Goal: Task Accomplishment & Management: Use online tool/utility

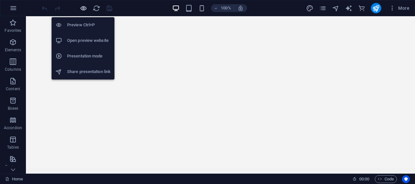
click at [83, 8] on icon "button" at bounding box center [83, 8] width 7 height 7
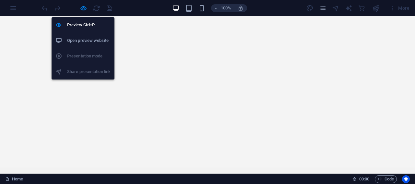
click at [80, 41] on h6 "Open preview website" at bounding box center [88, 41] width 43 height 8
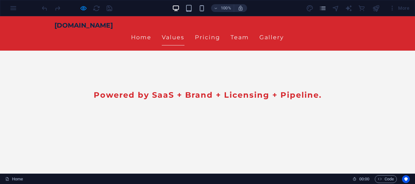
scroll to position [130, 0]
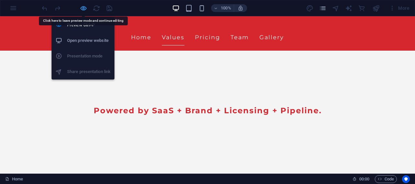
click at [82, 10] on icon "button" at bounding box center [83, 8] width 7 height 7
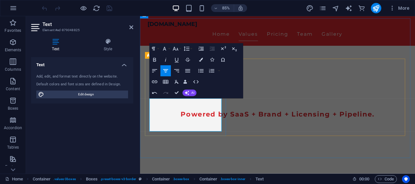
drag, startPoint x: 154, startPoint y: 132, endPoint x: 209, endPoint y: 148, distance: 57.3
click at [154, 60] on icon "button" at bounding box center [154, 59] width 6 height 6
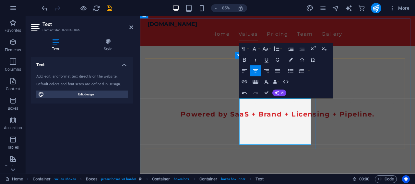
drag, startPoint x: 263, startPoint y: 139, endPoint x: 332, endPoint y: 161, distance: 72.4
click at [245, 60] on icon "button" at bounding box center [244, 59] width 6 height 6
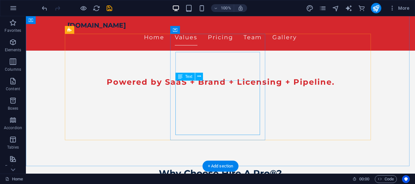
scroll to position [162, 0]
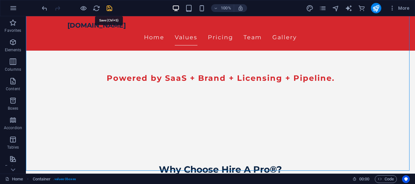
click at [109, 6] on icon "save" at bounding box center [109, 8] width 7 height 7
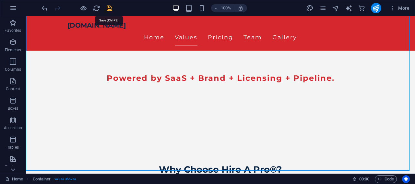
click at [108, 8] on icon "save" at bounding box center [109, 8] width 7 height 7
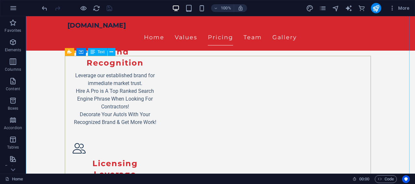
scroll to position [324, 0]
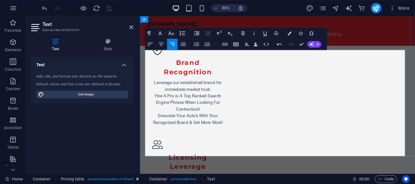
drag, startPoint x: 148, startPoint y: 174, endPoint x: 244, endPoint y: 171, distance: 95.6
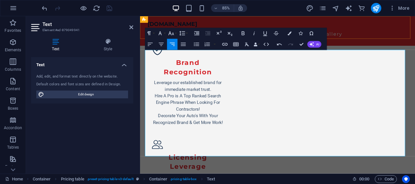
click at [406, 40] on div "[DOMAIN_NAME] Home Values Pricing Team Gallery" at bounding box center [301, 33] width 323 height 34
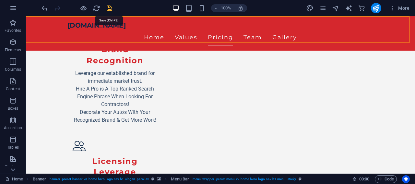
click at [110, 8] on icon "save" at bounding box center [109, 8] width 7 height 7
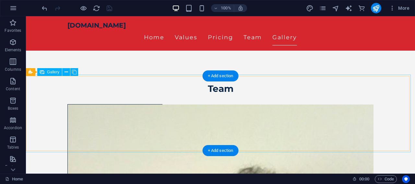
scroll to position [854, 0]
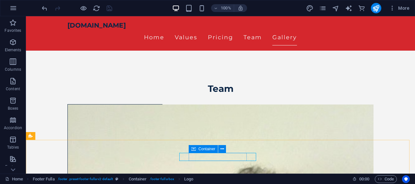
click at [199, 148] on span "Container" at bounding box center [206, 149] width 17 height 4
click at [225, 149] on icon at bounding box center [226, 148] width 4 height 7
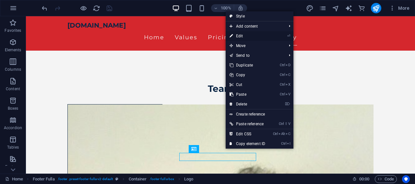
click at [246, 36] on link "⏎ Edit" at bounding box center [246, 36] width 43 height 10
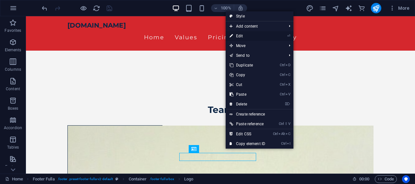
scroll to position [814, 0]
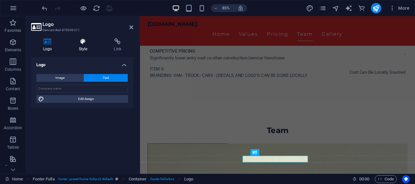
click at [82, 46] on h4 "Style" at bounding box center [84, 45] width 35 height 14
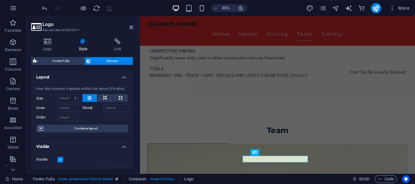
scroll to position [0, 0]
click at [90, 109] on label "Shrink" at bounding box center [92, 109] width 21 height 8
click at [103, 109] on input "Shrink" at bounding box center [115, 109] width 25 height 8
click at [103, 99] on icon at bounding box center [105, 99] width 5 height 8
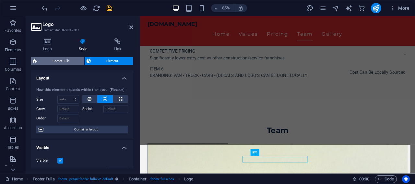
click at [65, 60] on span "Footer Fulla" at bounding box center [60, 61] width 43 height 8
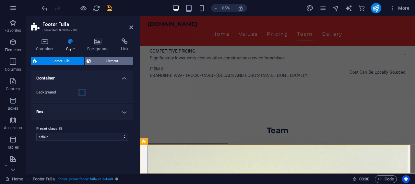
click at [100, 63] on span "Element" at bounding box center [112, 61] width 38 height 8
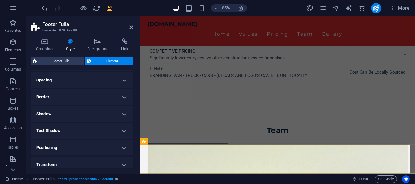
scroll to position [41, 0]
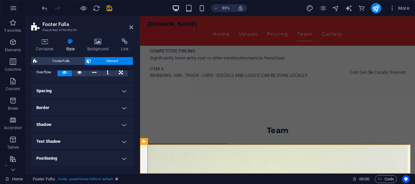
click at [117, 106] on h4 "Border" at bounding box center [82, 108] width 102 height 16
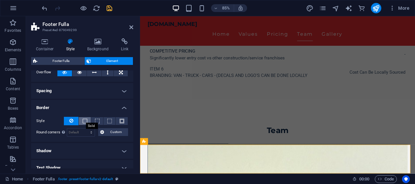
click at [85, 120] on span at bounding box center [85, 121] width 5 height 5
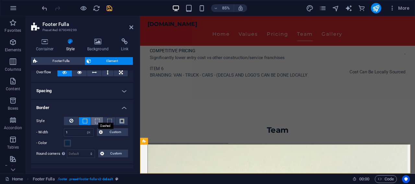
click at [95, 120] on span at bounding box center [97, 121] width 5 height 5
click at [130, 26] on icon at bounding box center [131, 27] width 4 height 5
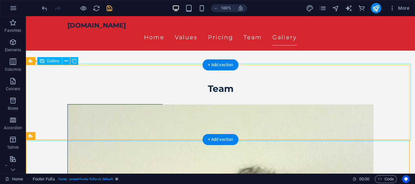
scroll to position [855, 0]
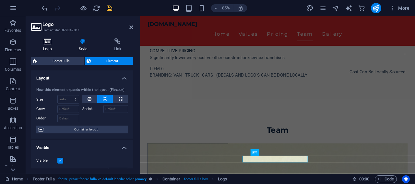
click at [46, 44] on icon at bounding box center [47, 41] width 33 height 6
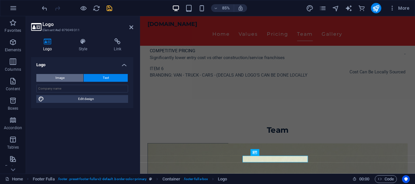
click at [60, 78] on span "Image" at bounding box center [59, 78] width 9 height 8
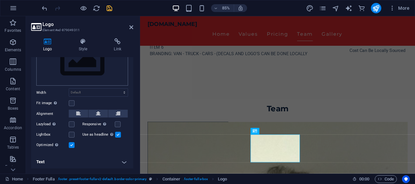
scroll to position [0, 0]
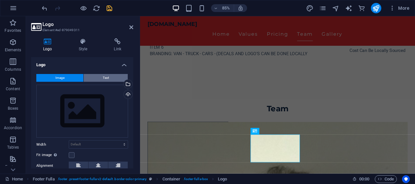
click at [94, 79] on button "Text" at bounding box center [106, 78] width 44 height 8
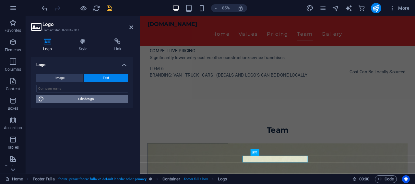
click at [82, 99] on span "Edit design" at bounding box center [86, 99] width 80 height 8
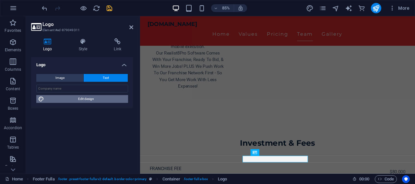
select select "px"
select select "200"
select select "px"
select select "rem"
select select "700"
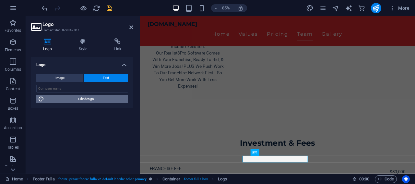
select select "px"
select select "rem"
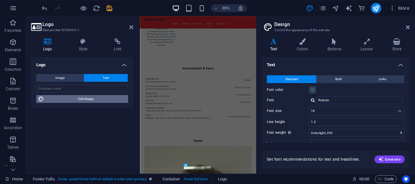
scroll to position [644, 0]
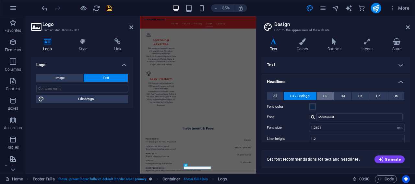
click at [324, 96] on span "H2" at bounding box center [325, 96] width 4 height 8
click at [273, 94] on span "All" at bounding box center [275, 96] width 4 height 8
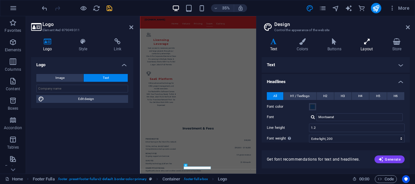
click at [367, 42] on icon at bounding box center [366, 41] width 29 height 6
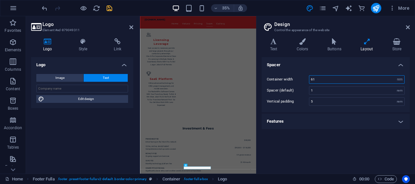
drag, startPoint x: 330, startPoint y: 80, endPoint x: 288, endPoint y: 81, distance: 42.1
click at [288, 81] on div "Container width 61 rem px" at bounding box center [336, 79] width 138 height 8
drag, startPoint x: 325, startPoint y: 79, endPoint x: 287, endPoint y: 80, distance: 38.2
click at [287, 79] on div "Container width 100 rem px" at bounding box center [336, 79] width 138 height 8
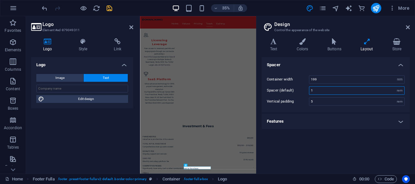
click at [317, 92] on input "1" at bounding box center [356, 90] width 95 height 8
click at [320, 76] on input "199" at bounding box center [356, 79] width 95 height 8
drag, startPoint x: 320, startPoint y: 76, endPoint x: 294, endPoint y: 78, distance: 25.7
click at [299, 77] on div "Container width 199 rem px" at bounding box center [336, 79] width 138 height 8
type input "280"
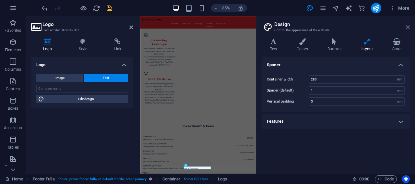
click at [406, 26] on icon at bounding box center [408, 27] width 4 height 5
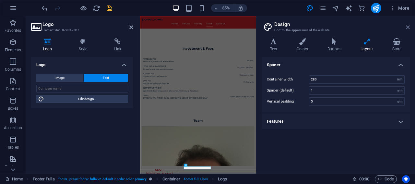
scroll to position [807, 0]
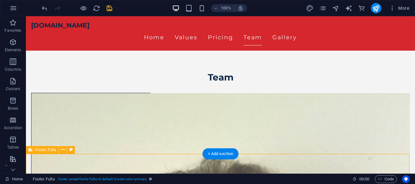
scroll to position [821, 0]
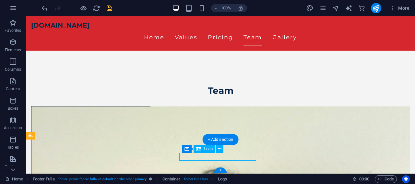
scroll to position [807, 0]
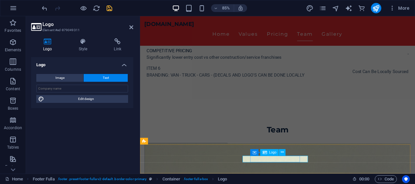
click at [45, 46] on h4 "Logo" at bounding box center [49, 45] width 36 height 14
click at [77, 46] on h4 "Style" at bounding box center [84, 45] width 35 height 14
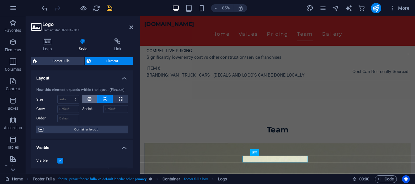
click at [91, 99] on button at bounding box center [89, 99] width 15 height 8
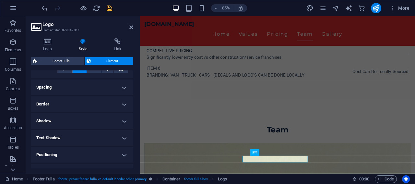
scroll to position [111, 0]
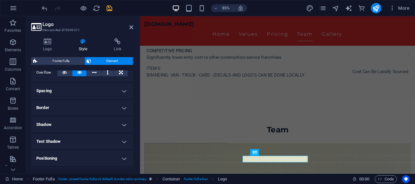
click at [120, 110] on h4 "Border" at bounding box center [82, 108] width 102 height 16
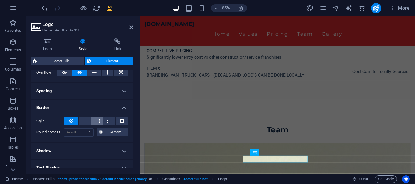
click at [96, 119] on span at bounding box center [97, 121] width 5 height 5
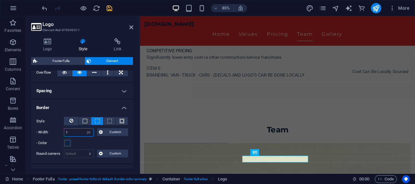
drag, startPoint x: 68, startPoint y: 131, endPoint x: 42, endPoint y: 130, distance: 26.3
click at [42, 130] on div "- Width 1 auto px rem % vh vw Custom Custom" at bounding box center [82, 132] width 92 height 8
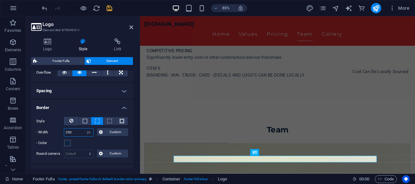
type input "250"
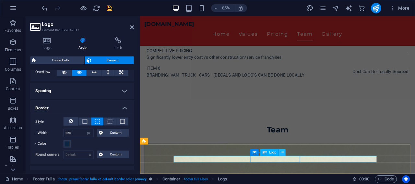
click at [280, 151] on button at bounding box center [282, 152] width 6 height 6
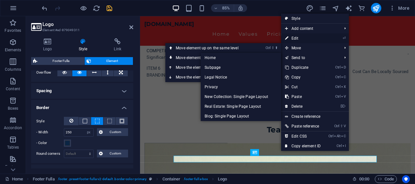
click at [301, 39] on link "⏎ Edit" at bounding box center [302, 38] width 43 height 10
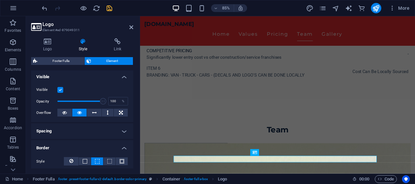
scroll to position [46, 0]
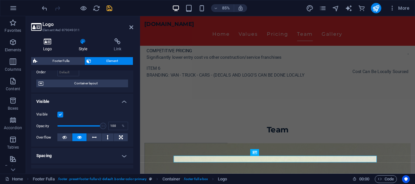
click at [45, 42] on icon at bounding box center [47, 41] width 33 height 6
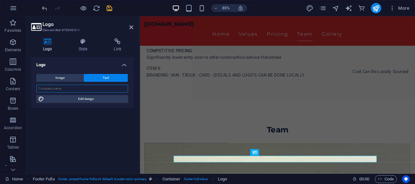
click at [60, 88] on input "text" at bounding box center [82, 89] width 92 height 8
click at [60, 98] on span "Edit design" at bounding box center [86, 99] width 80 height 8
select select "200"
select select "px"
select select "rem"
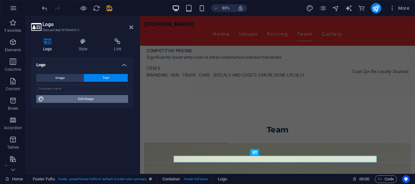
select select "rem"
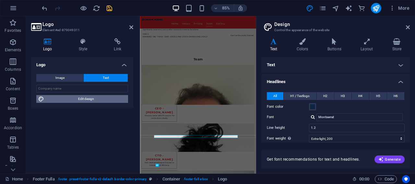
scroll to position [632, 0]
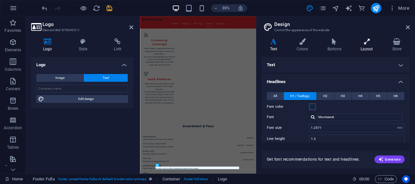
click at [365, 41] on icon at bounding box center [366, 41] width 29 height 6
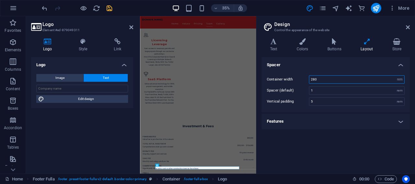
drag, startPoint x: 329, startPoint y: 79, endPoint x: 285, endPoint y: 78, distance: 44.1
click at [287, 78] on div "Container width 280 rem px" at bounding box center [336, 79] width 138 height 8
type input "420"
click at [298, 144] on div "Spacer Container width 420 rem px Spacer (default) 1 rem Vertical padding 5 rem…" at bounding box center [335, 112] width 148 height 111
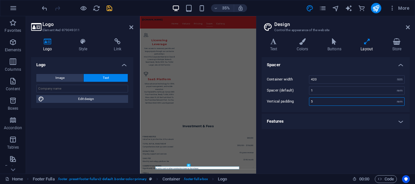
drag, startPoint x: 324, startPoint y: 102, endPoint x: 295, endPoint y: 103, distance: 28.9
click at [296, 103] on div "Vertical padding 5 rem" at bounding box center [336, 101] width 138 height 8
type input "0"
drag, startPoint x: 317, startPoint y: 87, endPoint x: 305, endPoint y: 86, distance: 12.7
click at [305, 86] on div "Spacer (default) 1 rem" at bounding box center [336, 90] width 138 height 8
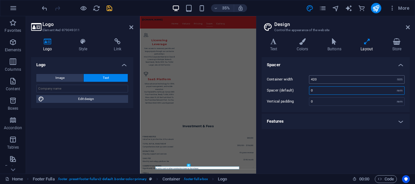
type input "0"
click at [318, 77] on input "420" at bounding box center [356, 79] width 95 height 8
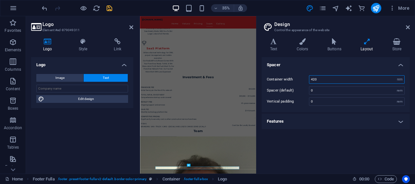
scroll to position [473, 0]
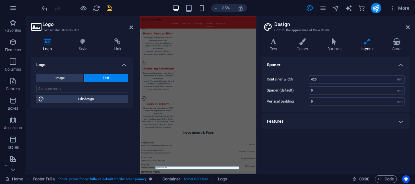
click at [385, 118] on h4 "Features" at bounding box center [335, 121] width 148 height 16
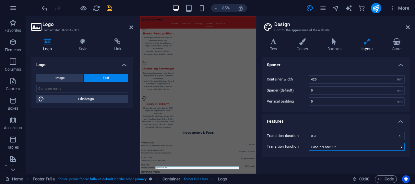
click at [343, 145] on select "Ease Ease In Ease Out Ease In/Ease Out Linear" at bounding box center [357, 147] width 96 height 8
select select "linear"
click at [309, 143] on select "Ease Ease In Ease Out Ease In/Ease Out Linear" at bounding box center [357, 147] width 96 height 8
click at [285, 121] on h4 "Features" at bounding box center [335, 119] width 148 height 12
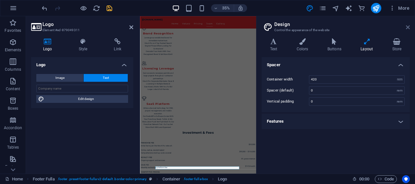
click at [409, 28] on icon at bounding box center [408, 27] width 4 height 5
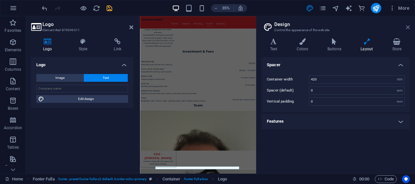
scroll to position [607, 0]
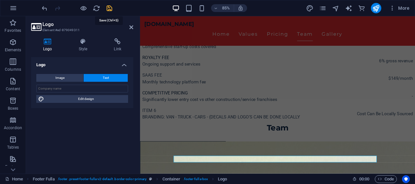
click at [109, 7] on icon "save" at bounding box center [109, 8] width 7 height 7
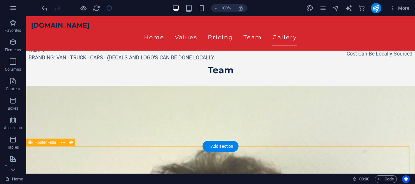
scroll to position [613, 0]
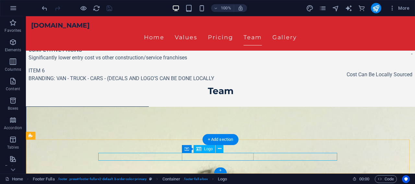
scroll to position [607, 0]
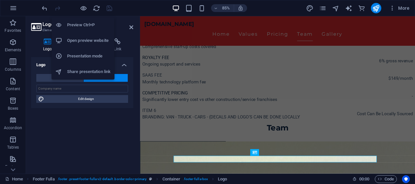
click at [81, 40] on h6 "Open preview website" at bounding box center [88, 41] width 43 height 8
